Goal: Use online tool/utility: Utilize a website feature to perform a specific function

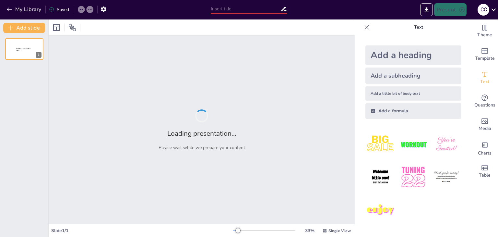
type input "[GEOGRAPHIC_DATA] – Where History Meets the Future"
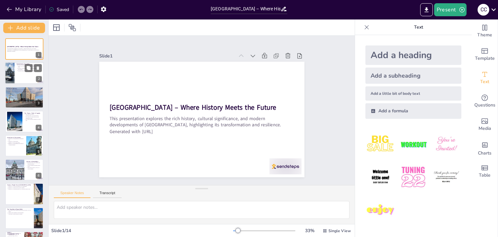
click at [16, 78] on div at bounding box center [24, 73] width 39 height 22
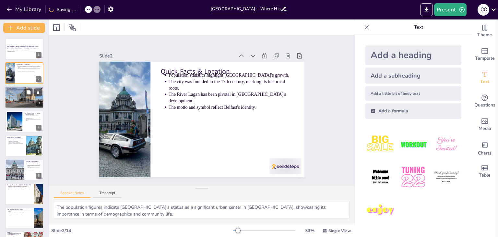
click at [22, 103] on div at bounding box center [24, 98] width 39 height 30
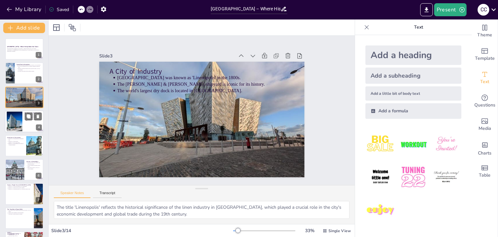
click at [24, 124] on div at bounding box center [24, 121] width 39 height 22
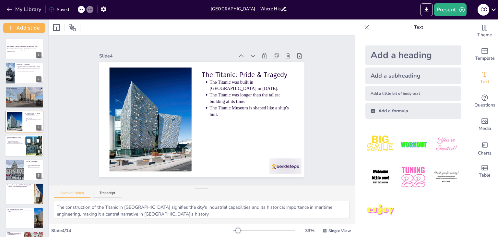
click at [24, 143] on p "[PERSON_NAME] defined the second law of thermodynamics." at bounding box center [16, 144] width 16 height 3
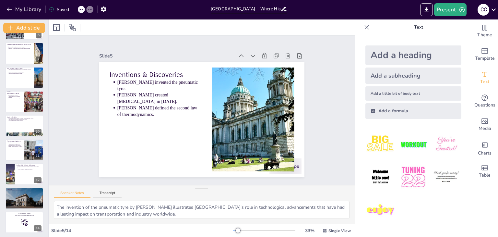
scroll to position [142, 0]
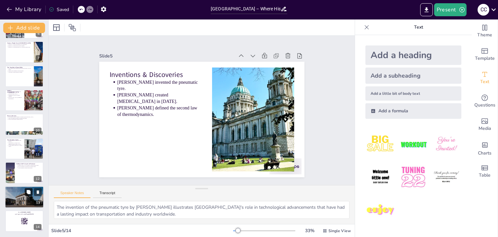
click at [31, 190] on button at bounding box center [29, 192] width 8 height 8
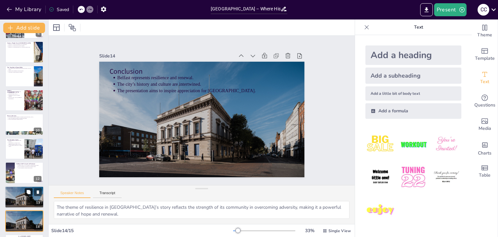
scroll to position [166, 0]
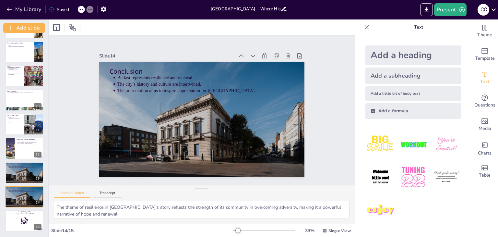
click at [83, 9] on icon at bounding box center [81, 9] width 4 height 4
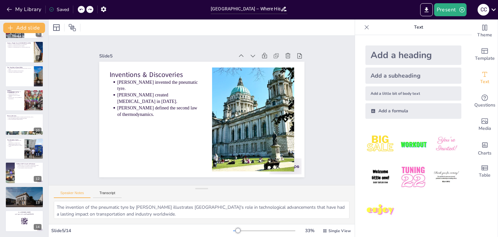
scroll to position [142, 0]
click at [29, 195] on button at bounding box center [29, 192] width 8 height 8
type textarea "The theme of resilience in [GEOGRAPHIC_DATA]’s story reflects the strength of i…"
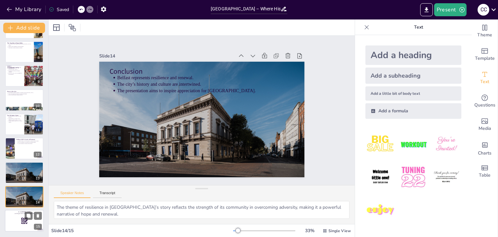
click at [21, 220] on rect at bounding box center [24, 220] width 7 height 7
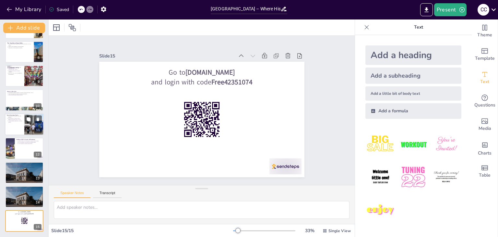
click at [18, 129] on div at bounding box center [24, 124] width 39 height 22
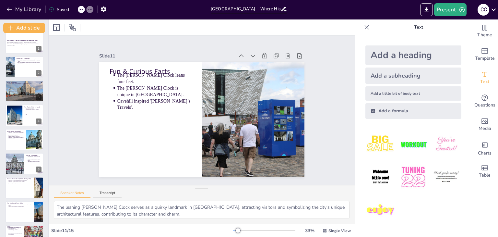
scroll to position [0, 0]
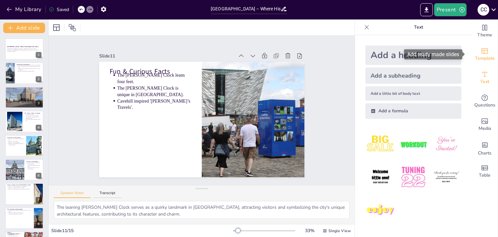
click at [478, 56] on span "Template" at bounding box center [485, 58] width 20 height 7
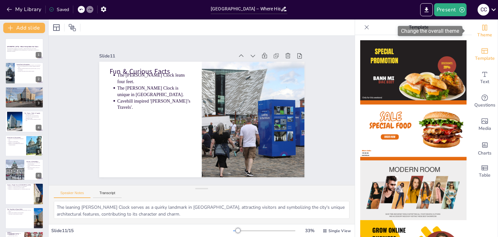
click at [480, 34] on span "Theme" at bounding box center [484, 34] width 15 height 7
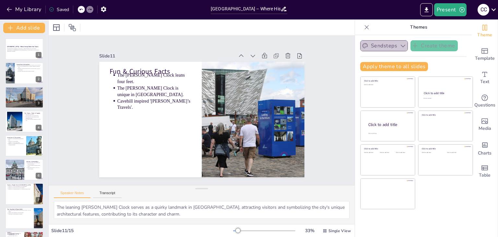
click at [400, 47] on icon "button" at bounding box center [403, 45] width 6 height 6
click at [431, 67] on div "Apply theme to all slides" at bounding box center [413, 66] width 106 height 9
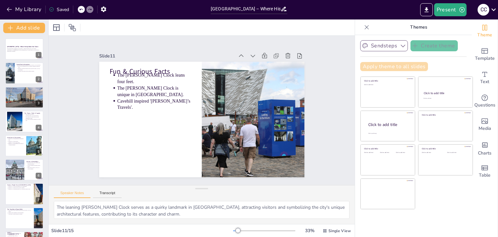
click at [395, 67] on button "Apply theme to all slides" at bounding box center [394, 66] width 68 height 9
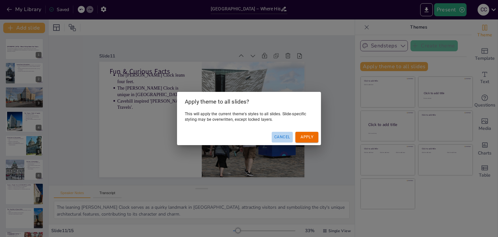
click at [281, 138] on button "Cancel" at bounding box center [282, 137] width 21 height 11
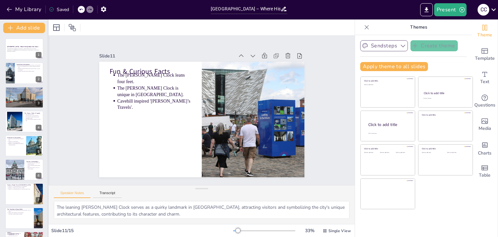
click at [47, 86] on div at bounding box center [48, 127] width 3 height 217
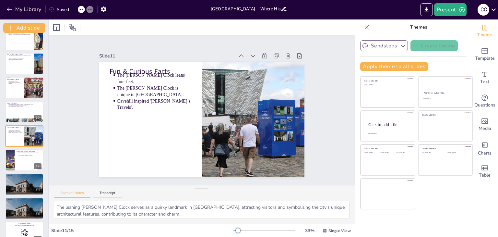
scroll to position [166, 0]
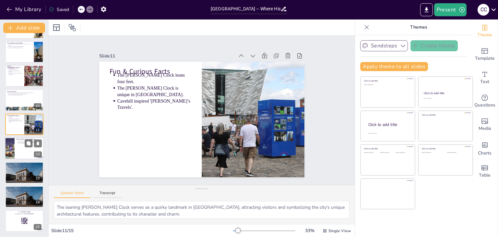
click at [21, 147] on div at bounding box center [24, 148] width 39 height 22
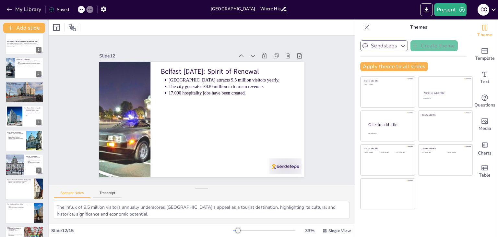
scroll to position [0, 0]
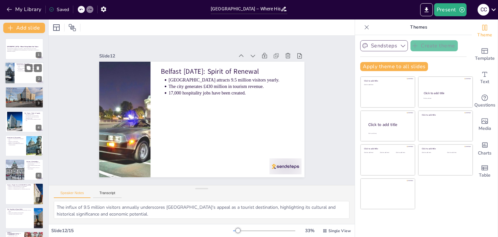
click at [18, 75] on div at bounding box center [24, 73] width 39 height 22
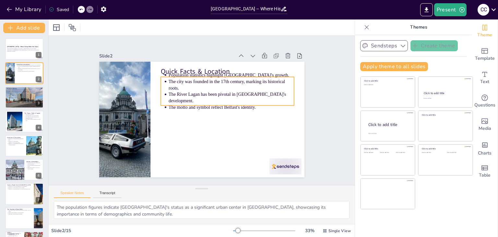
click at [191, 86] on p "The city was founded in the 17th century, marking its historical roots." at bounding box center [216, 147] width 51 height 124
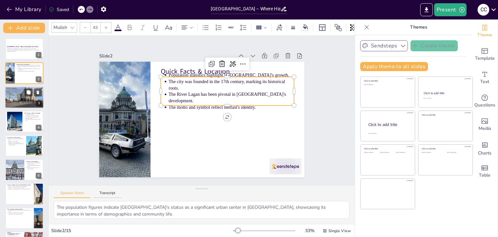
click at [23, 94] on div at bounding box center [24, 98] width 39 height 30
type textarea "The title 'Linenopolis' reflects the historical significance of the linen indus…"
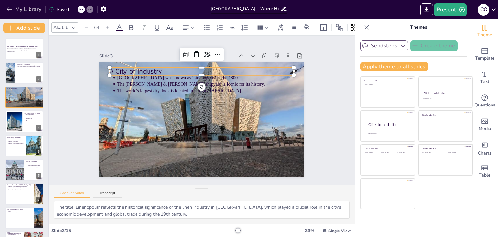
click at [156, 69] on p "A City of Industry" at bounding box center [224, 78] width 155 height 116
drag, startPoint x: 157, startPoint y: 68, endPoint x: 166, endPoint y: 69, distance: 9.1
click at [169, 69] on p "A City of Industry" at bounding box center [234, 91] width 131 height 144
click at [171, 69] on p "A City of Industry" at bounding box center [236, 93] width 131 height 144
click at [166, 69] on p "A City of Industry" at bounding box center [231, 86] width 155 height 116
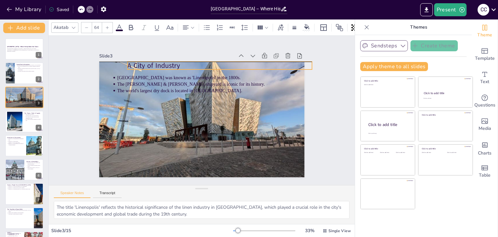
drag, startPoint x: 166, startPoint y: 69, endPoint x: 174, endPoint y: 64, distance: 9.5
click at [174, 64] on span "A City of Industry" at bounding box center [169, 52] width 53 height 25
